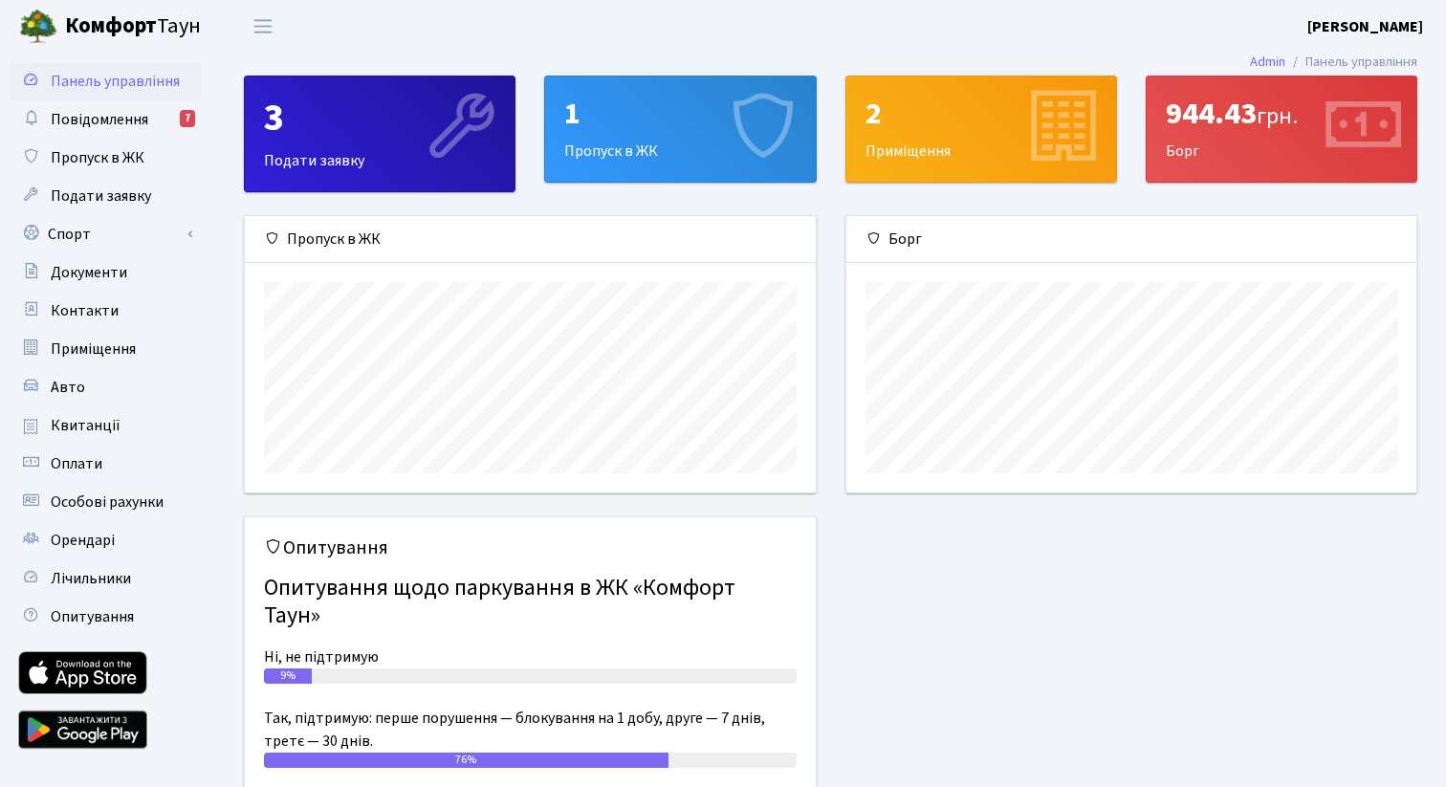
scroll to position [276, 570]
click at [93, 233] on link "Спорт" at bounding box center [105, 234] width 191 height 38
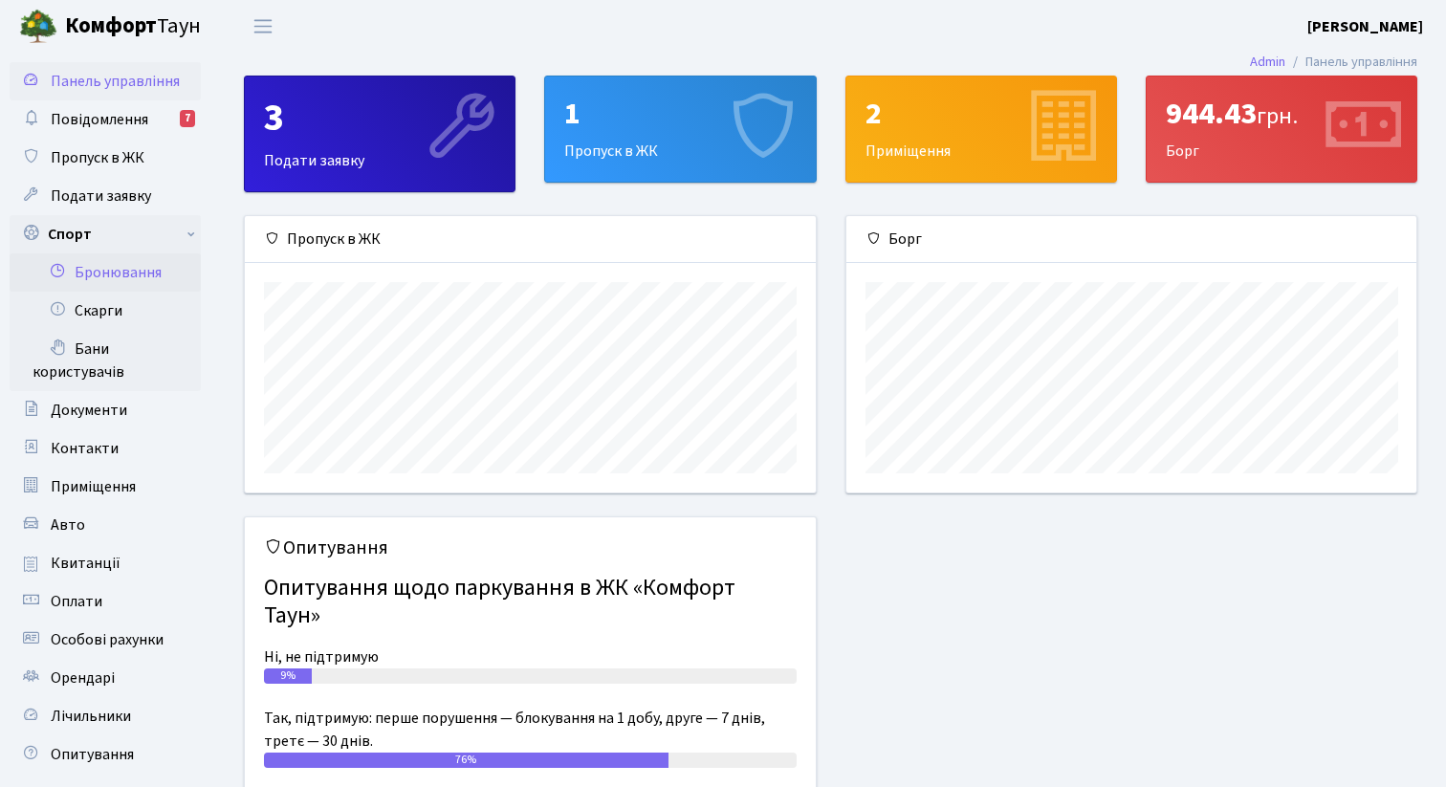
click at [122, 259] on link "Бронювання" at bounding box center [105, 273] width 191 height 38
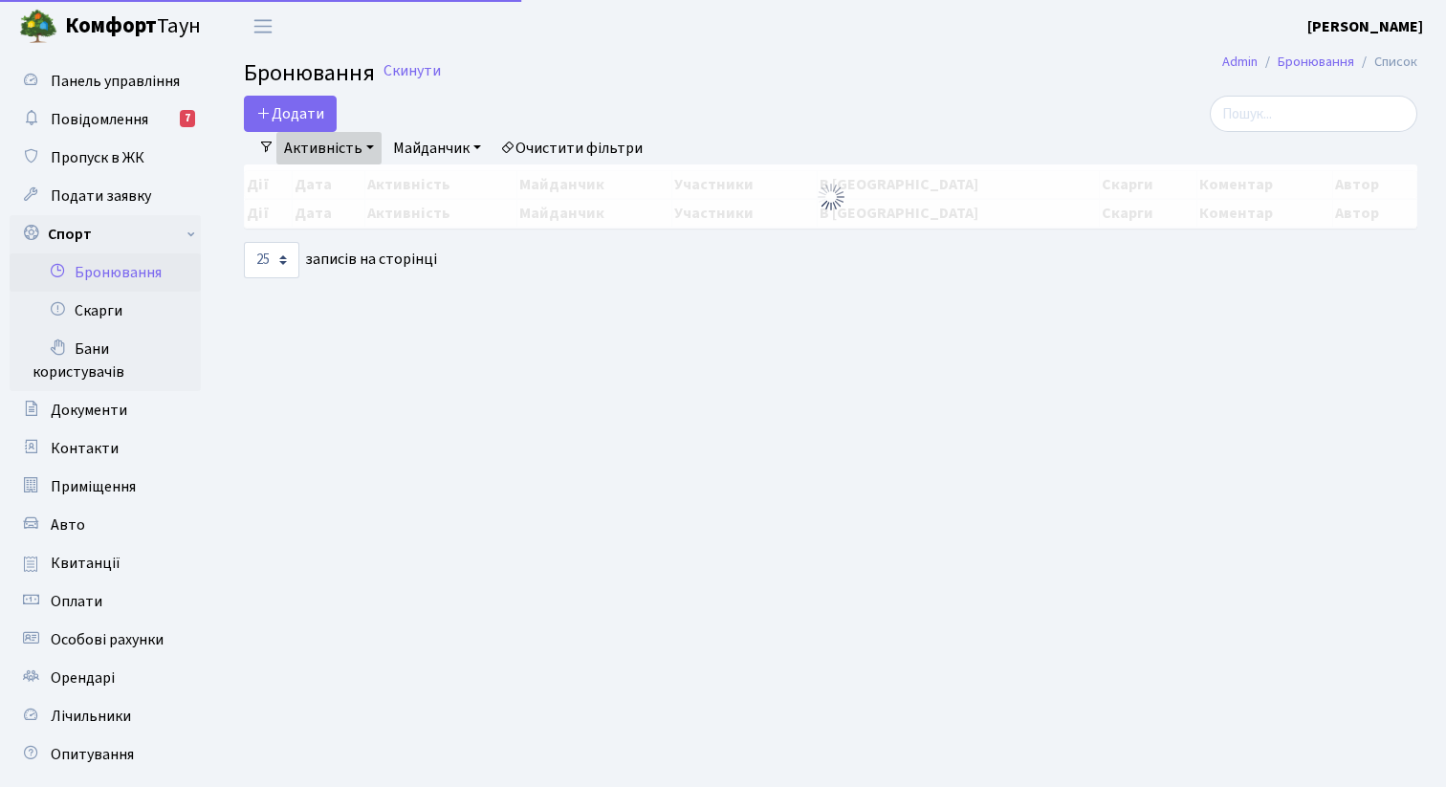
select select "25"
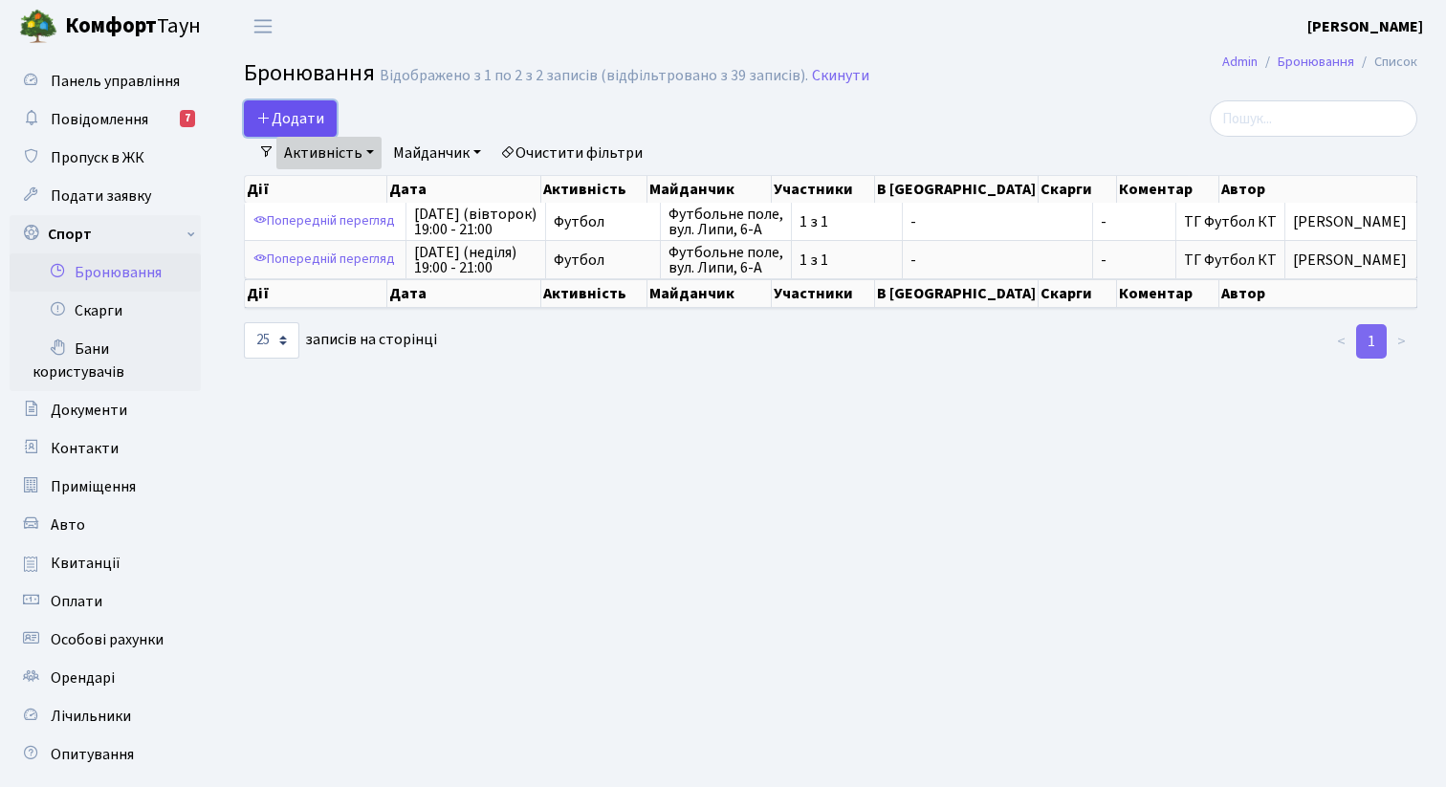
click at [311, 110] on button "Додати" at bounding box center [290, 118] width 93 height 36
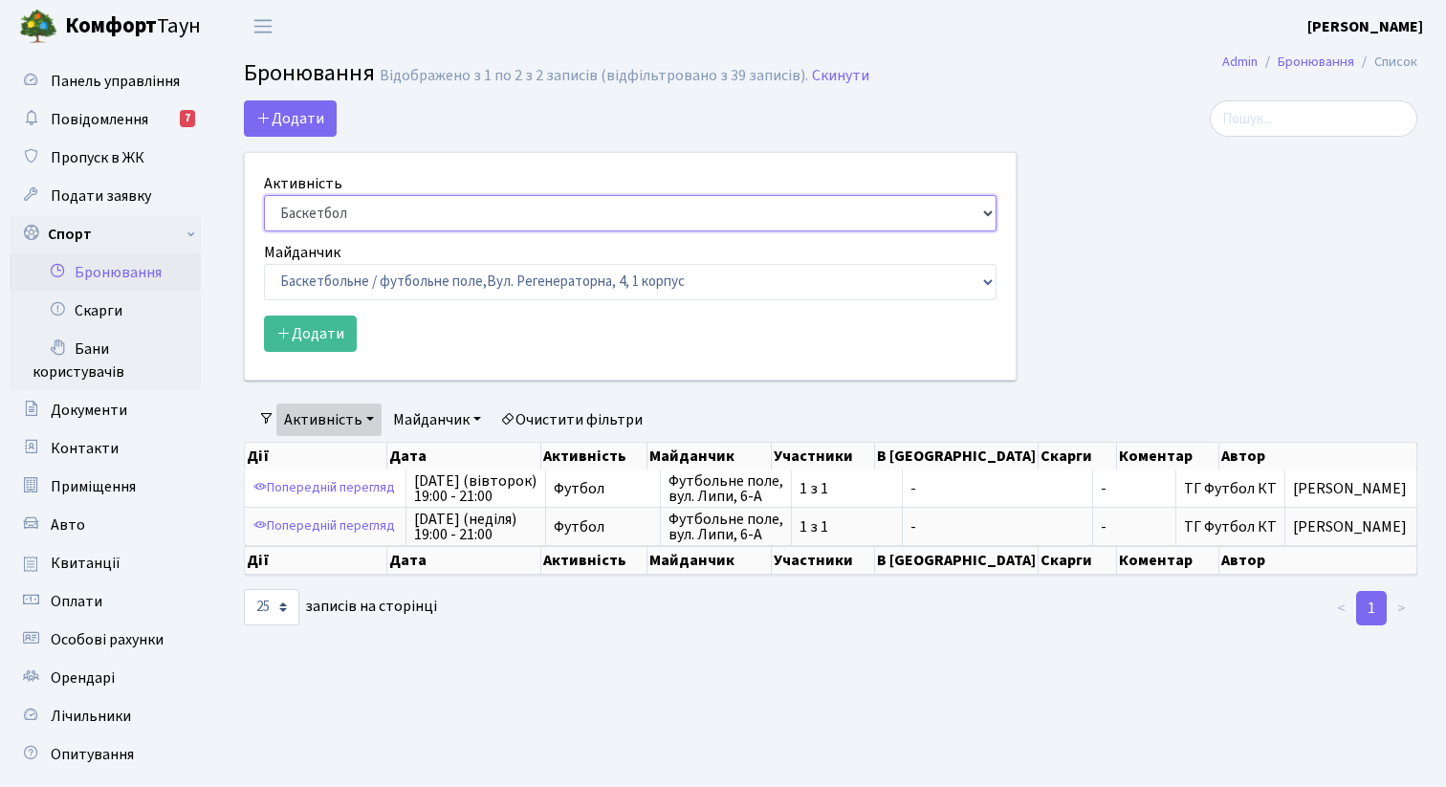
click at [370, 209] on select "Баскетбол Волейбол Йога Катання на роликах Настільний теніс Теніс Футбол Фітнес" at bounding box center [630, 213] width 733 height 36
select select "2"
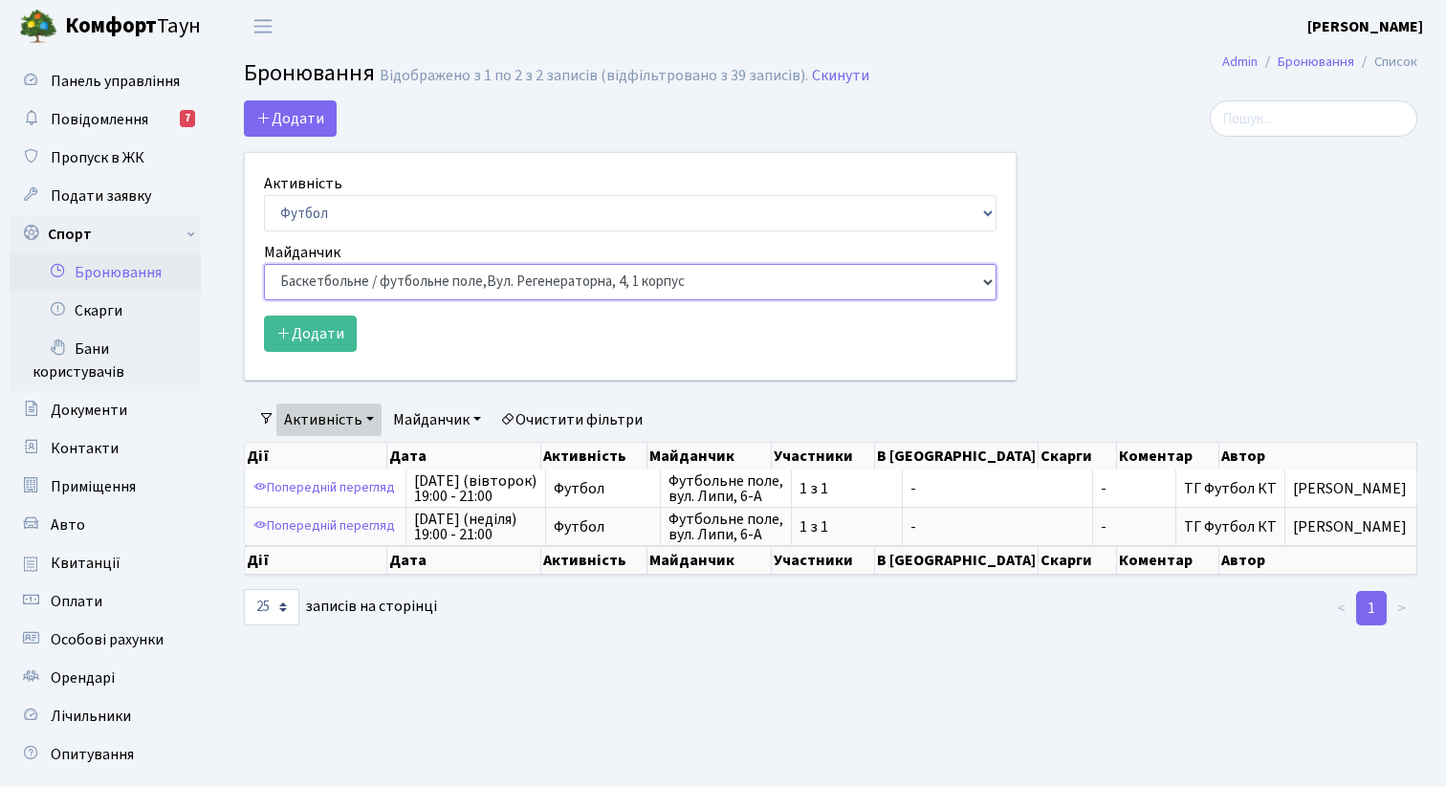
click at [383, 276] on select "Баскетбольне / футбольне поле, Вул. Регенераторна, 4, 1 корпус Баскетбольне пол…" at bounding box center [630, 282] width 733 height 36
select select "10"
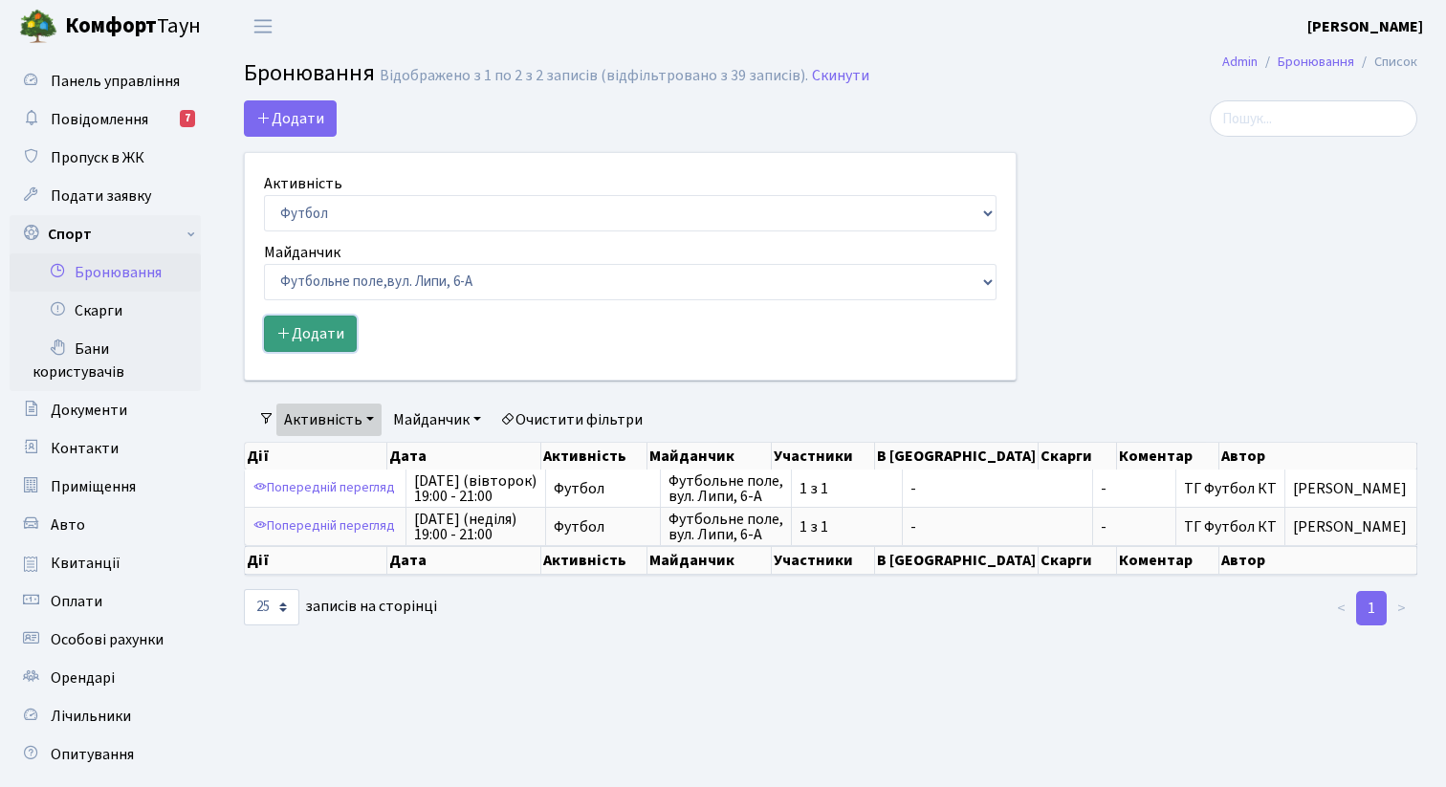
click at [320, 337] on button "Додати" at bounding box center [310, 334] width 93 height 36
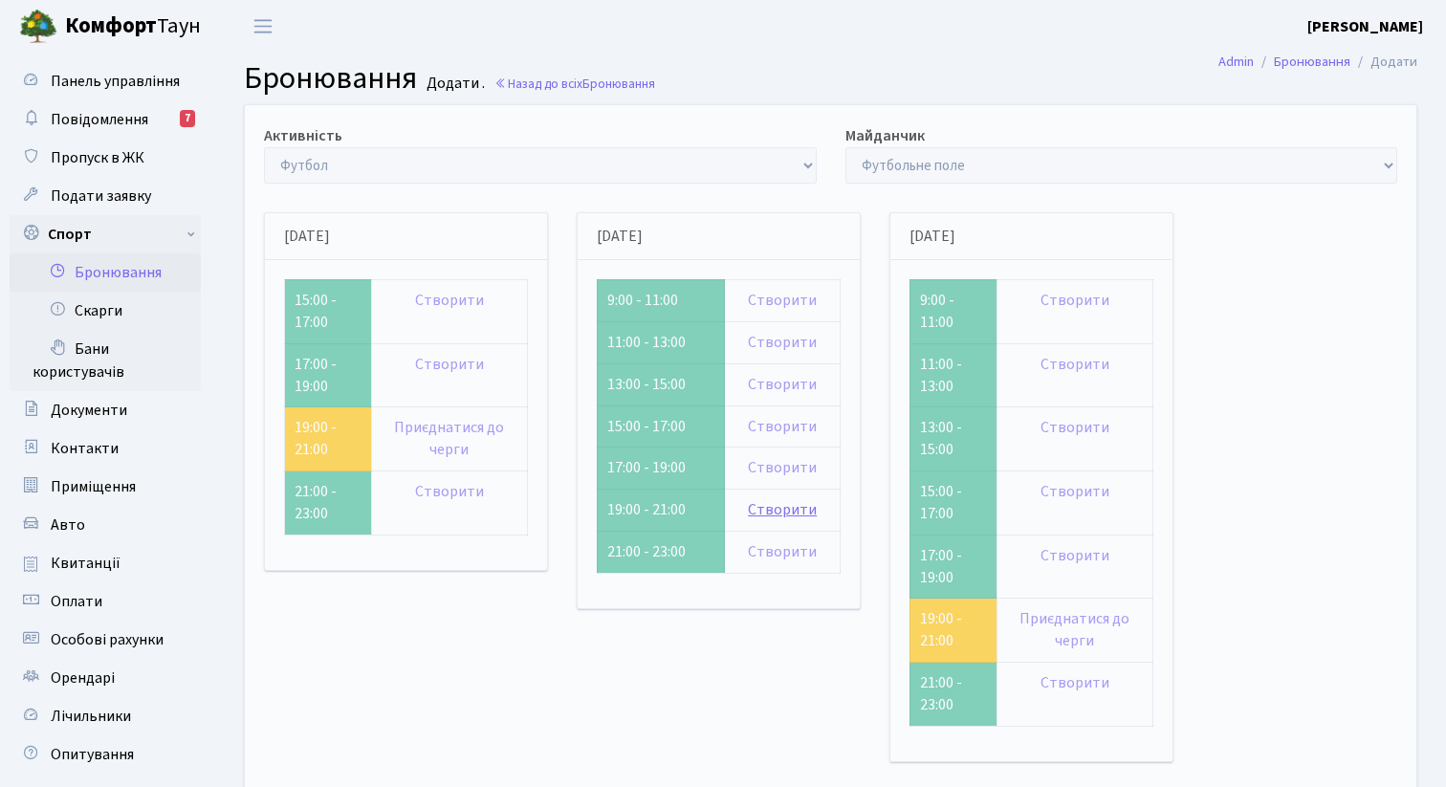
click at [799, 514] on link "Створити" at bounding box center [782, 509] width 69 height 21
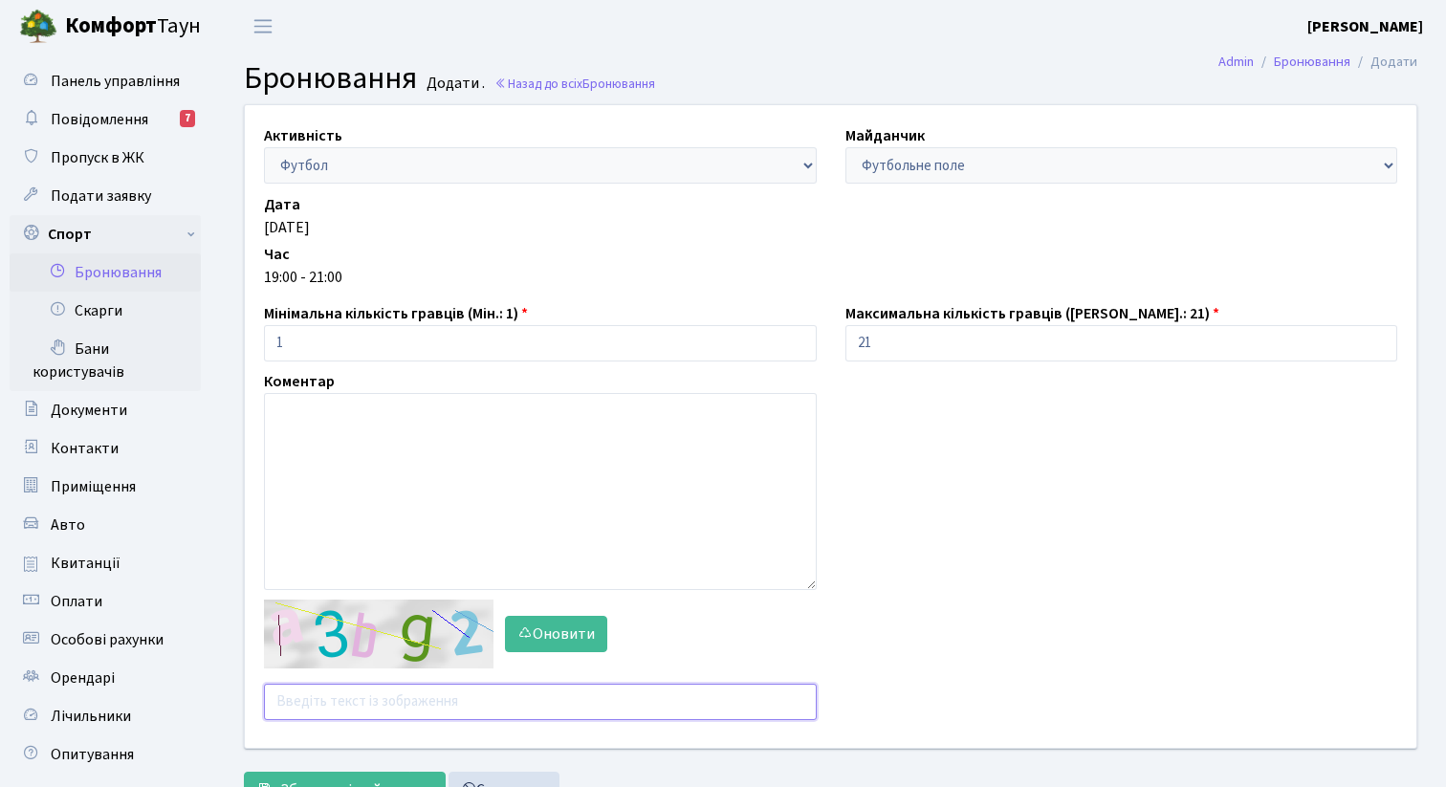
click at [367, 713] on input "text" at bounding box center [540, 702] width 553 height 36
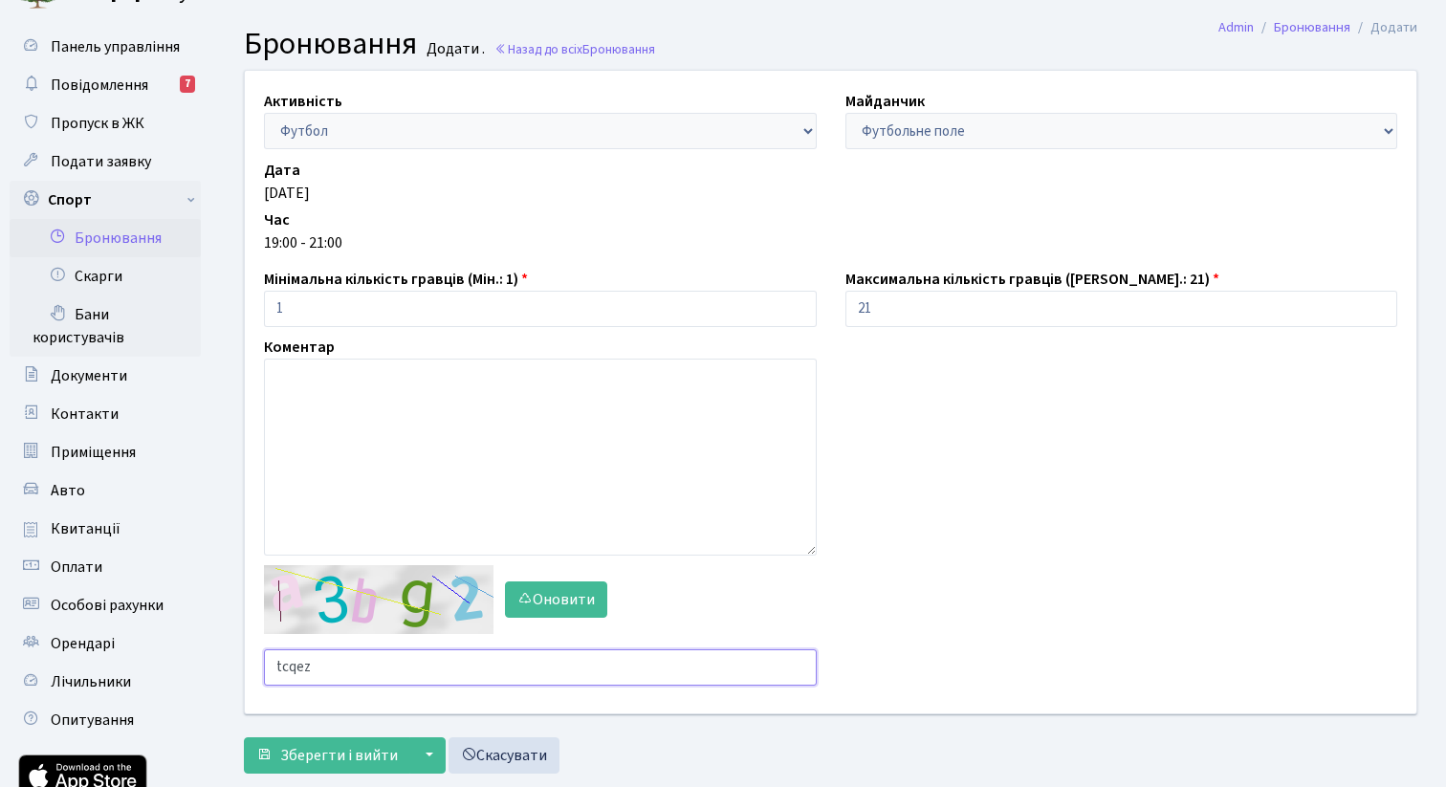
scroll to position [39, 0]
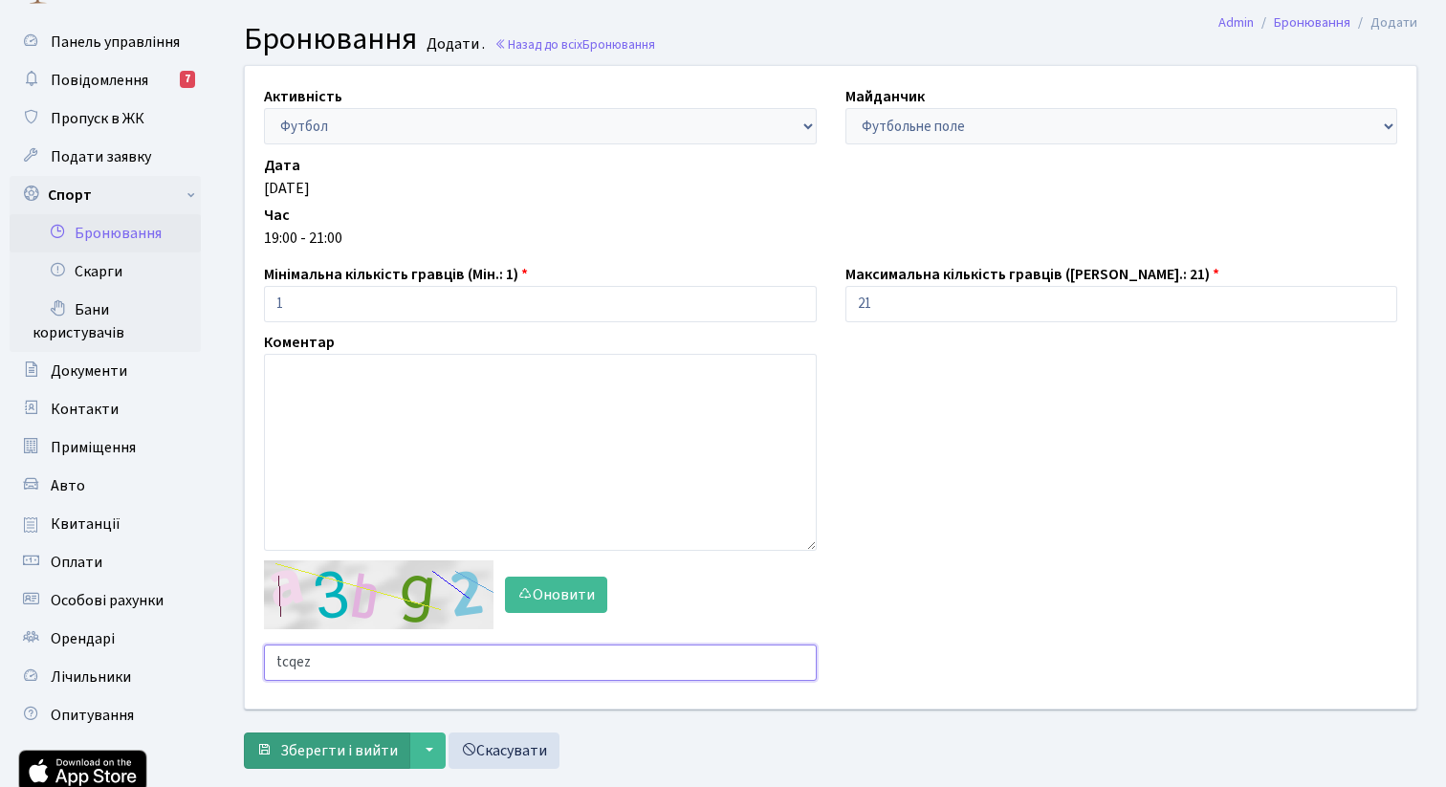
type input "tcqez"
click at [349, 740] on span "Зберегти і вийти" at bounding box center [339, 750] width 118 height 21
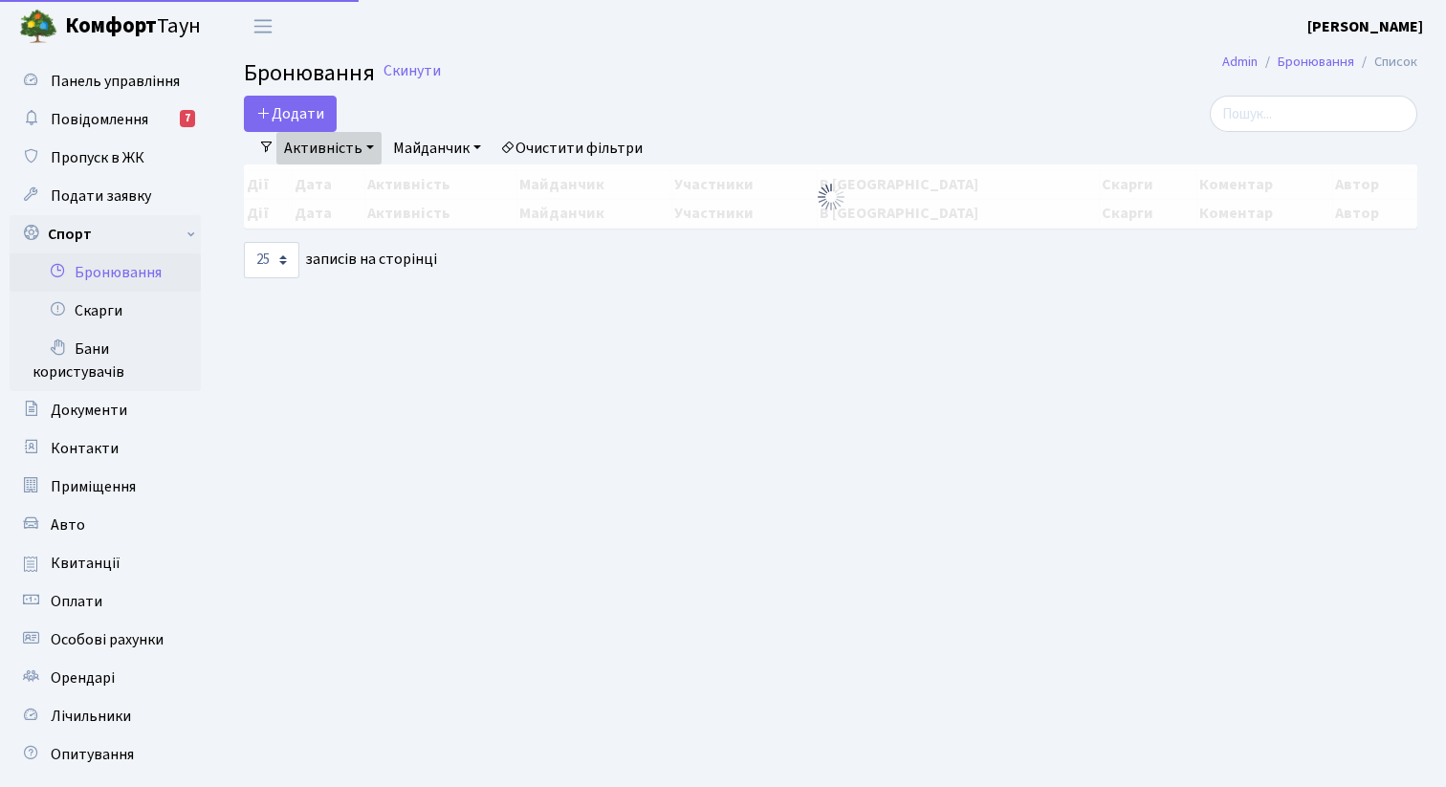
select select "25"
